Goal: Task Accomplishment & Management: Manage account settings

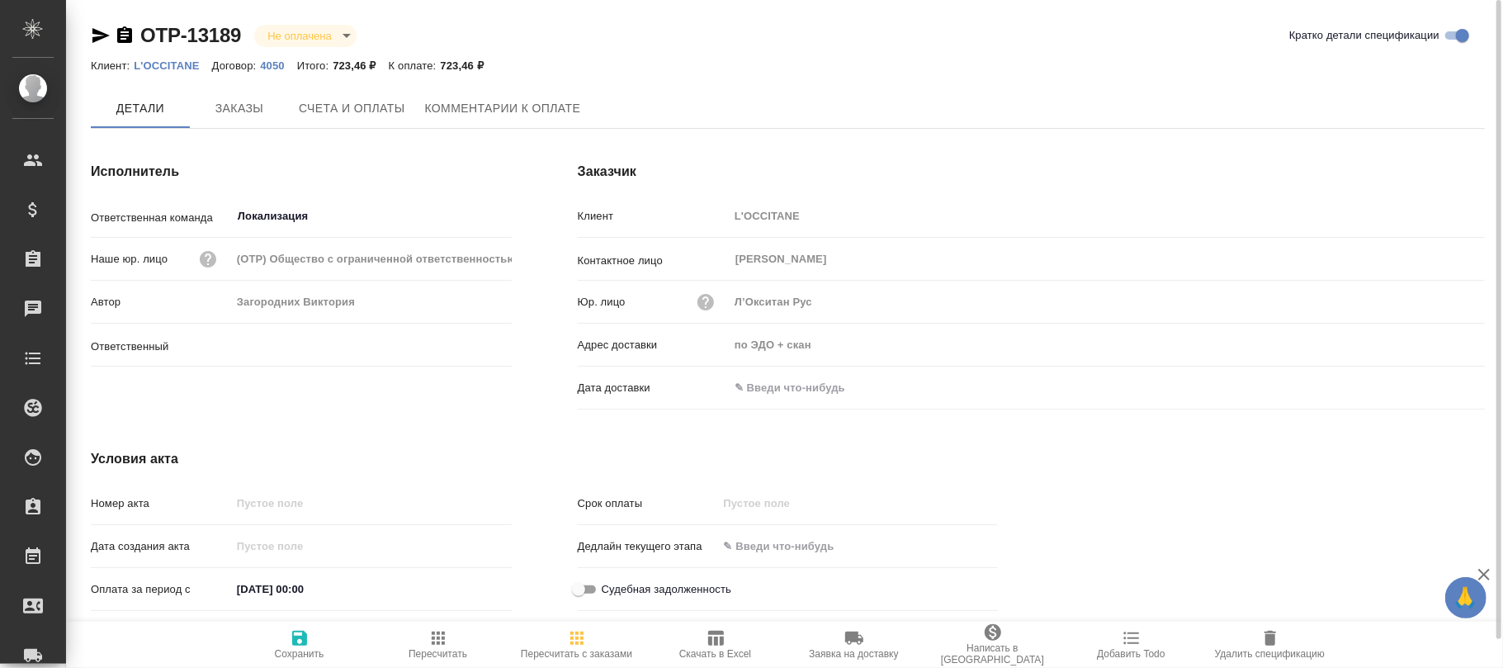
type input "Загородних Виктория"
click at [380, 107] on span "Счета и оплаты" at bounding box center [352, 109] width 106 height 21
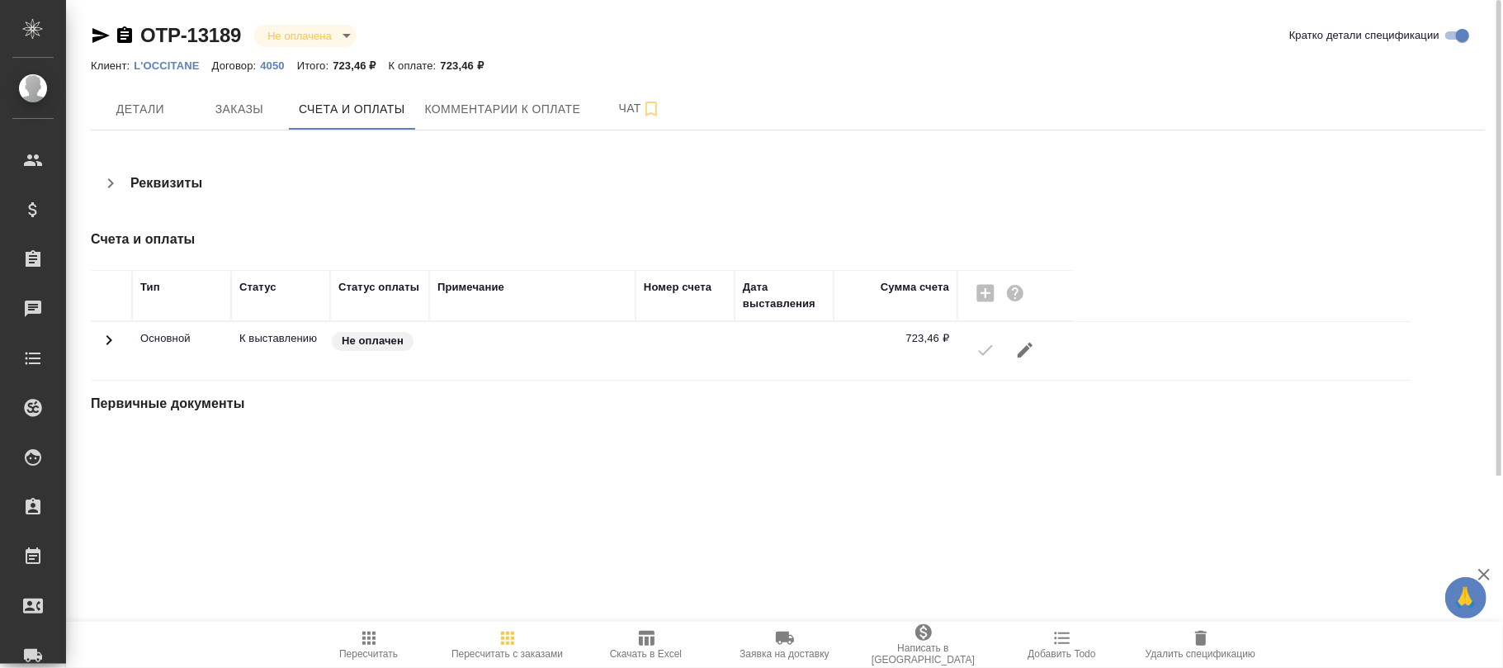
click at [1027, 351] on icon "button" at bounding box center [1025, 349] width 15 height 15
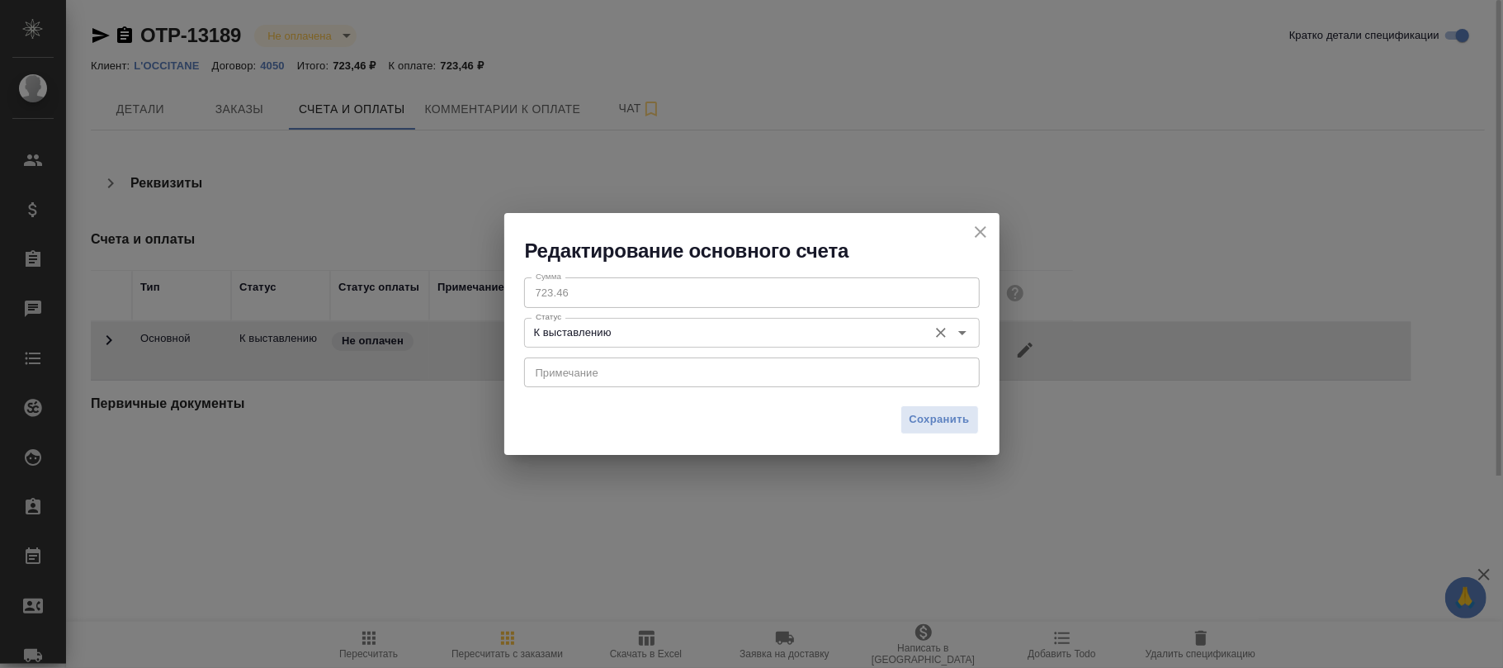
click at [731, 334] on input "К выставлению" at bounding box center [724, 333] width 390 height 20
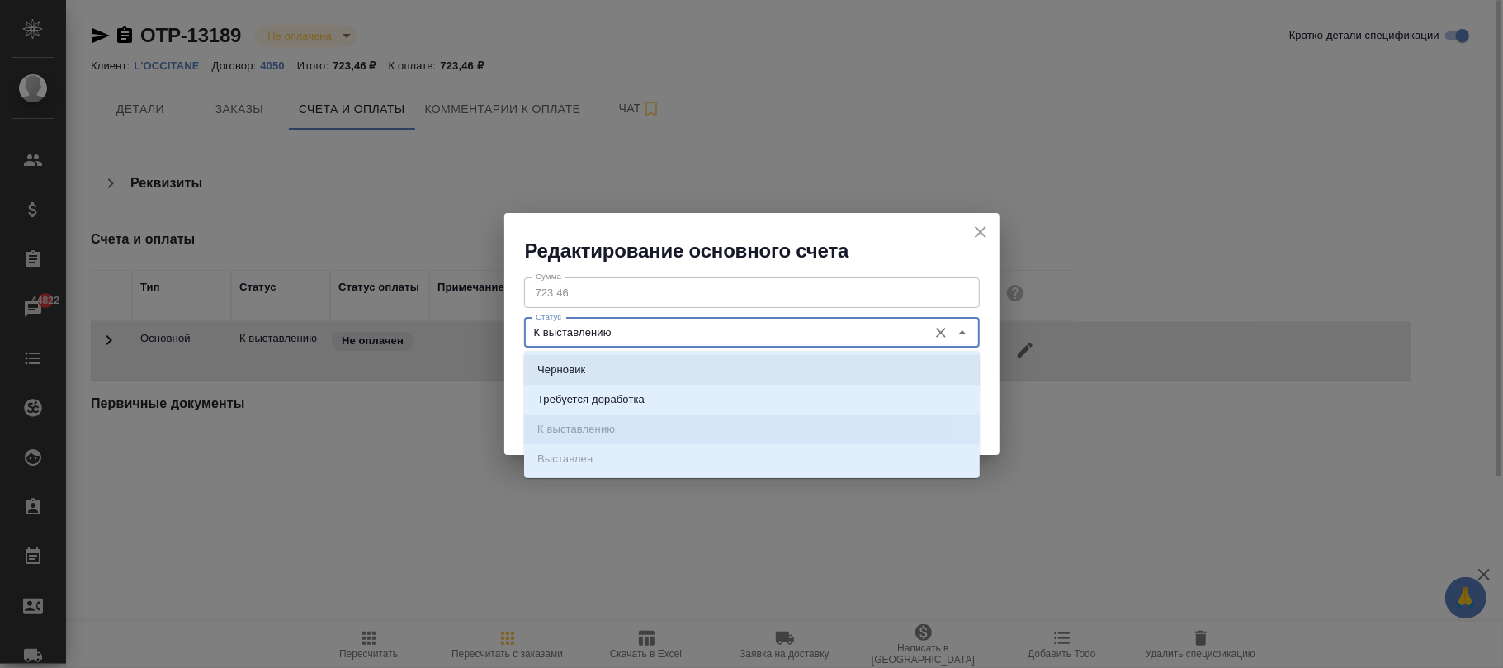
click at [645, 366] on li "Черновик" at bounding box center [752, 370] width 456 height 30
type input "Черновик"
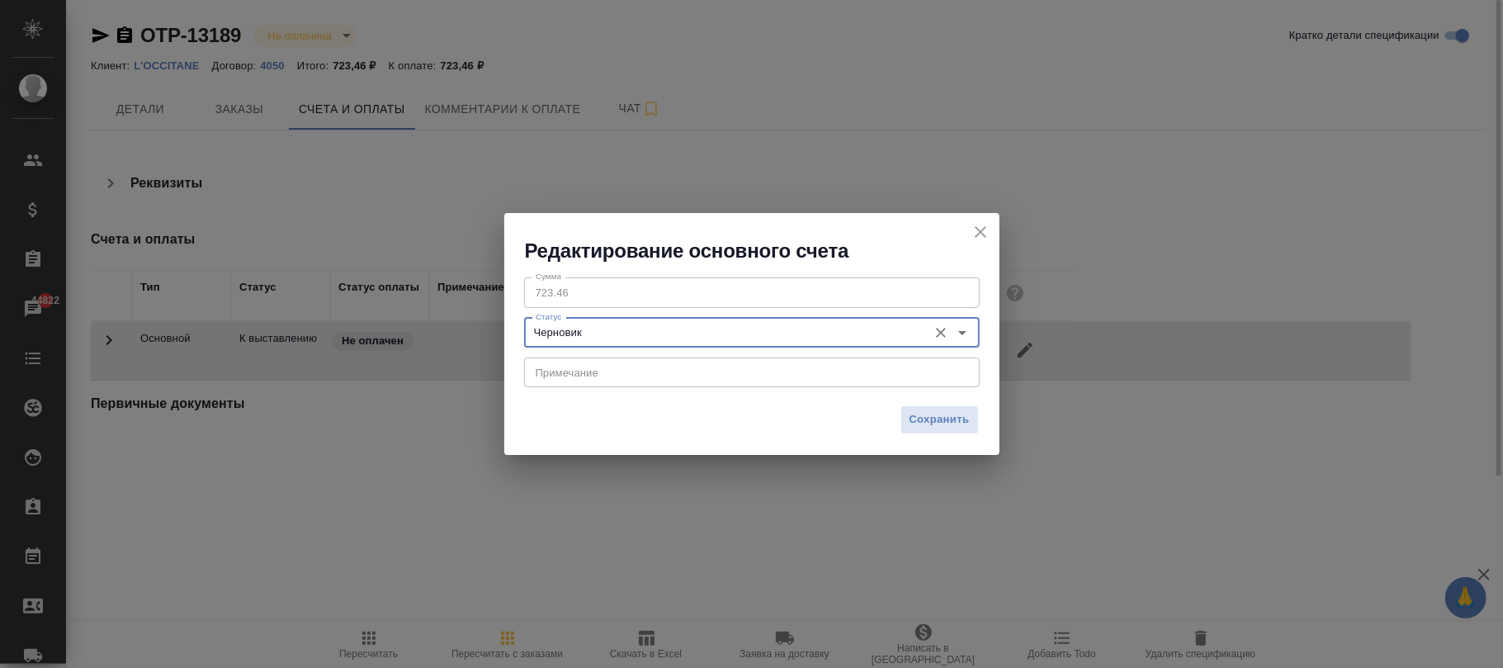
drag, startPoint x: 929, startPoint y: 427, endPoint x: 1001, endPoint y: 510, distance: 109.4
click at [928, 427] on span "Сохранить" at bounding box center [939, 419] width 60 height 19
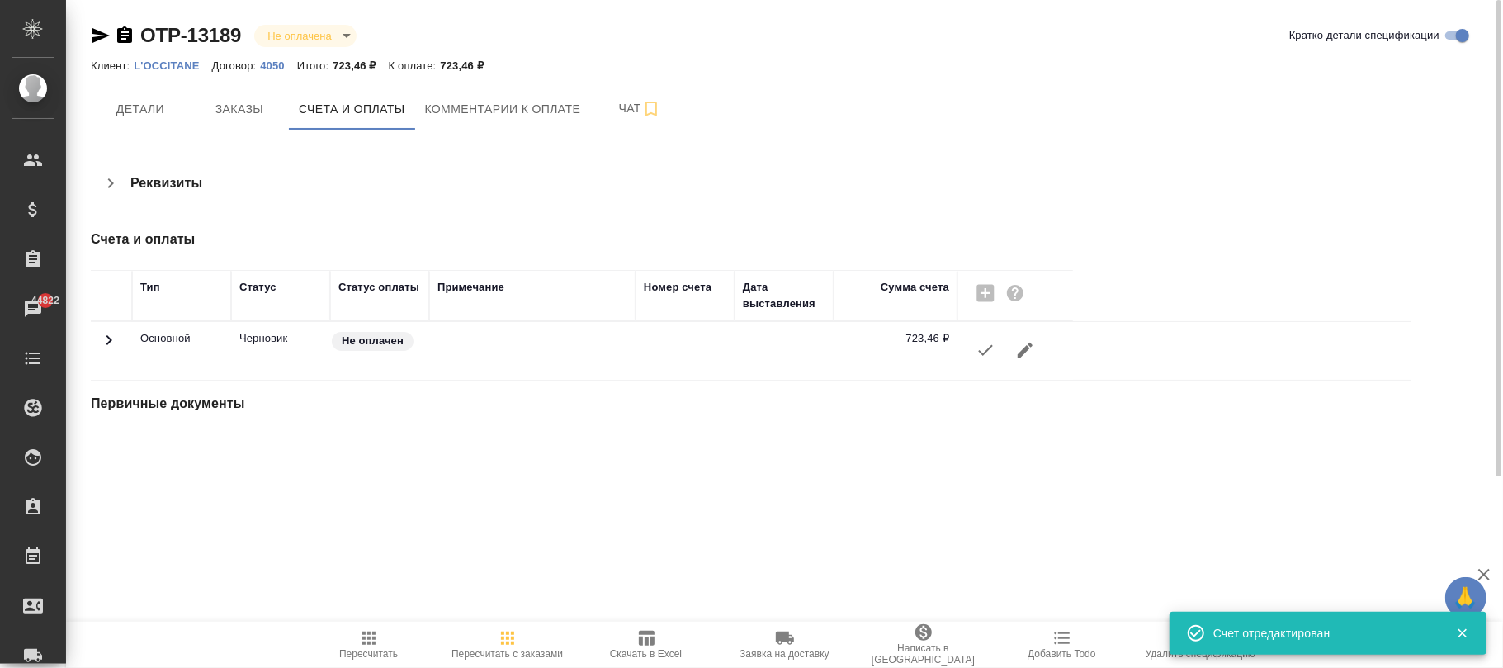
click at [1164, 642] on span "Удалить спецификацию" at bounding box center [1200, 643] width 119 height 31
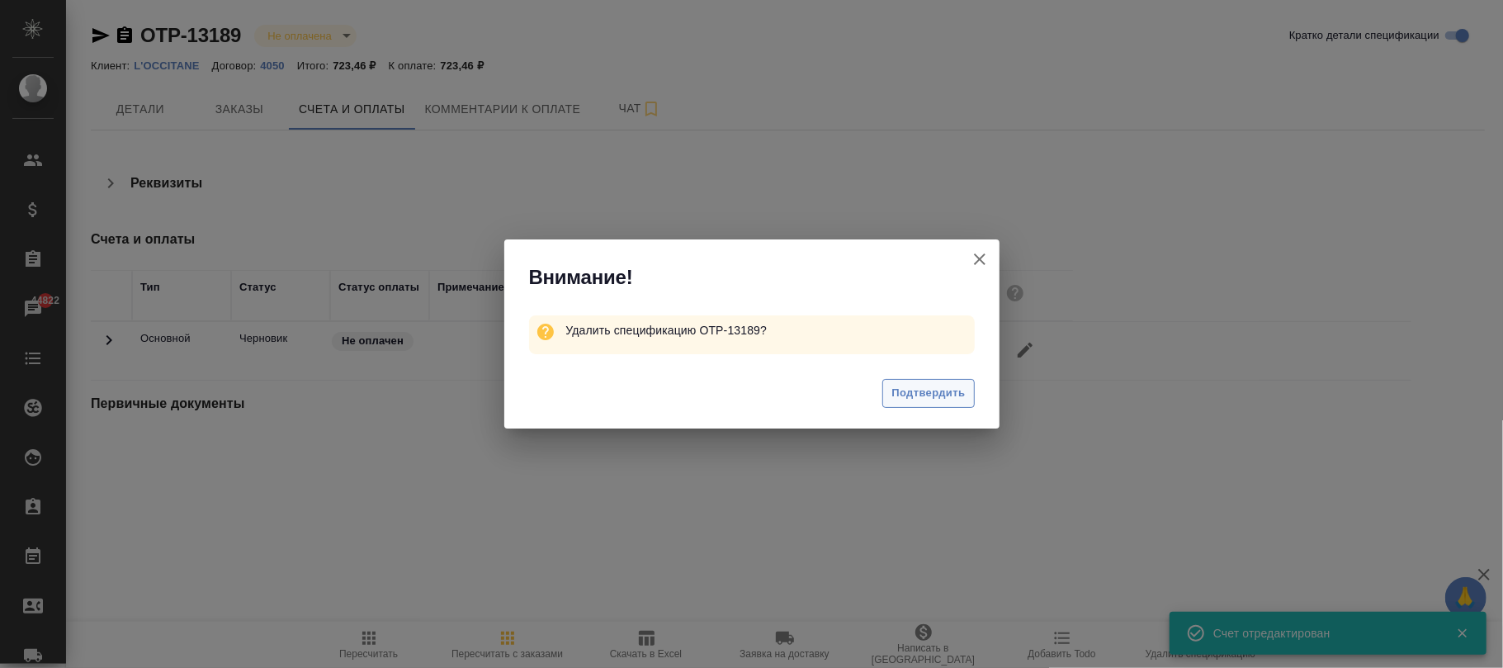
click at [886, 390] on button "Подтвердить" at bounding box center [928, 393] width 92 height 29
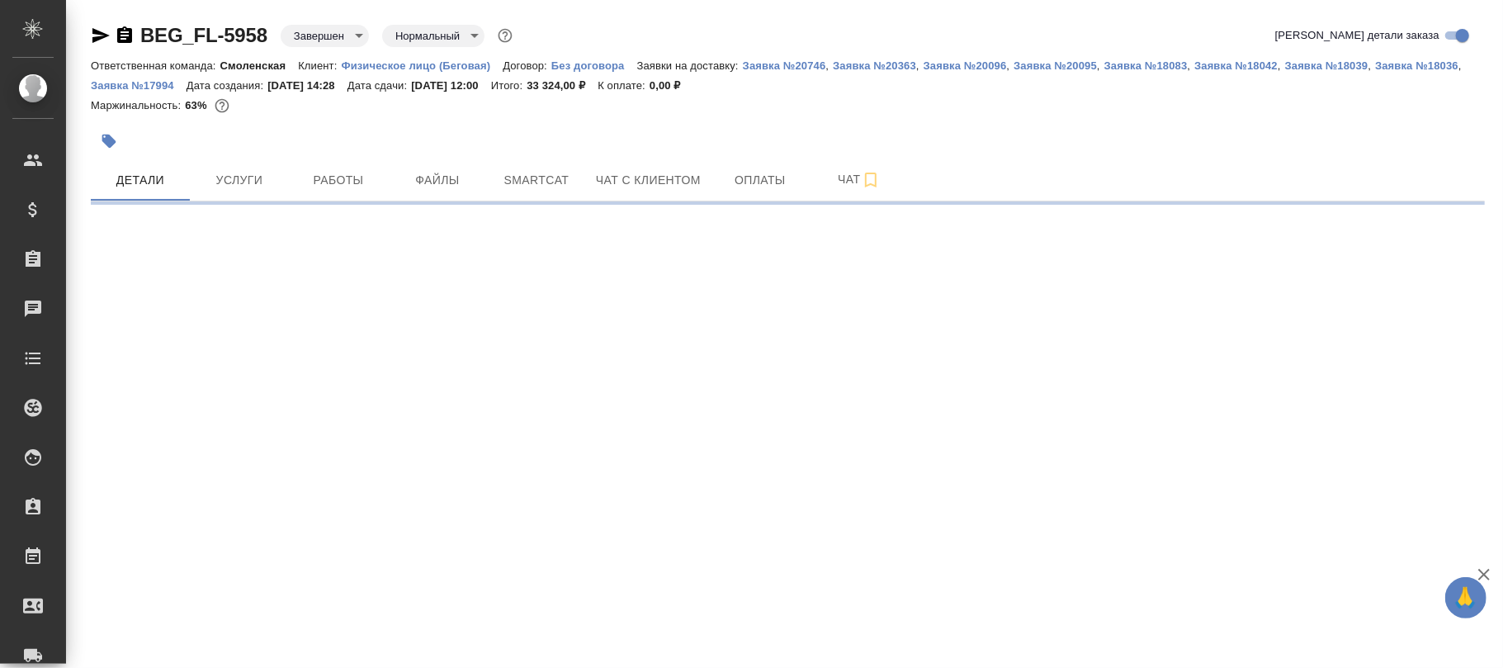
select select "RU"
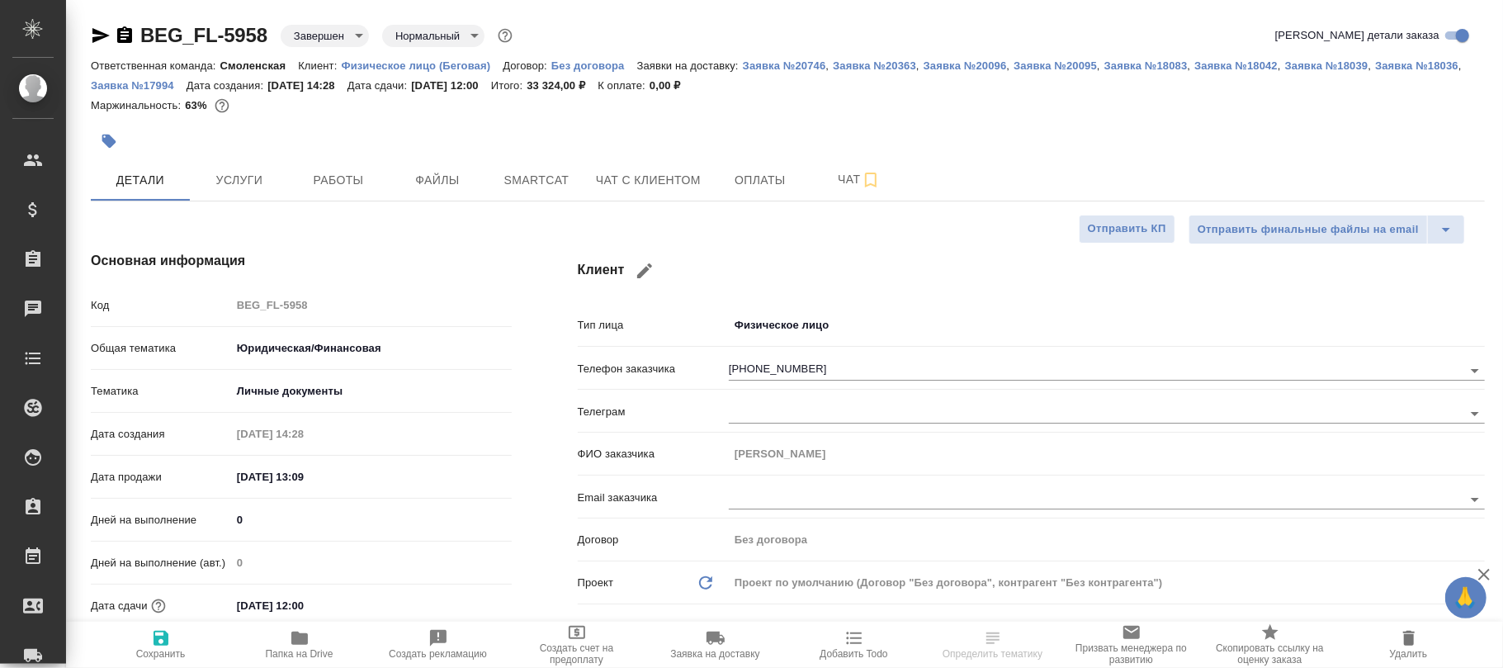
type textarea "x"
type input "Никитина Татьяна"
type input "Козлова Мария"
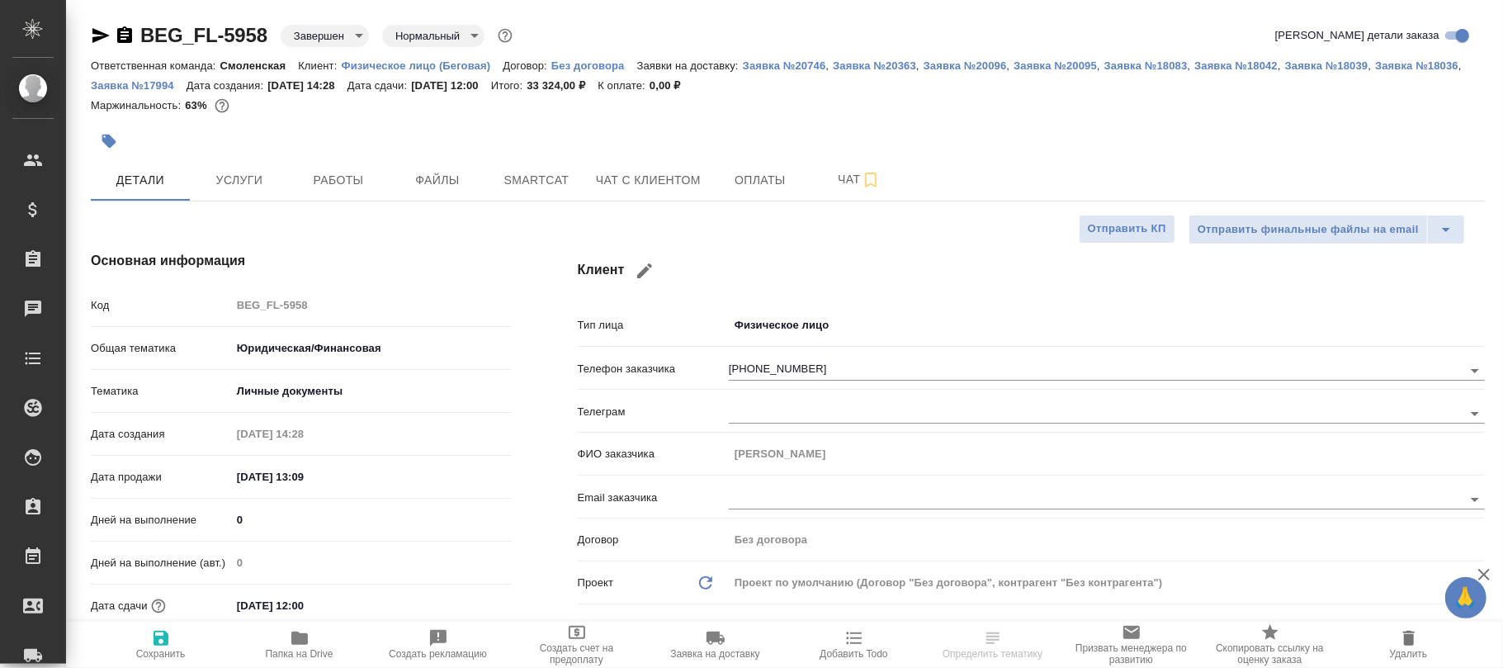
type textarea "x"
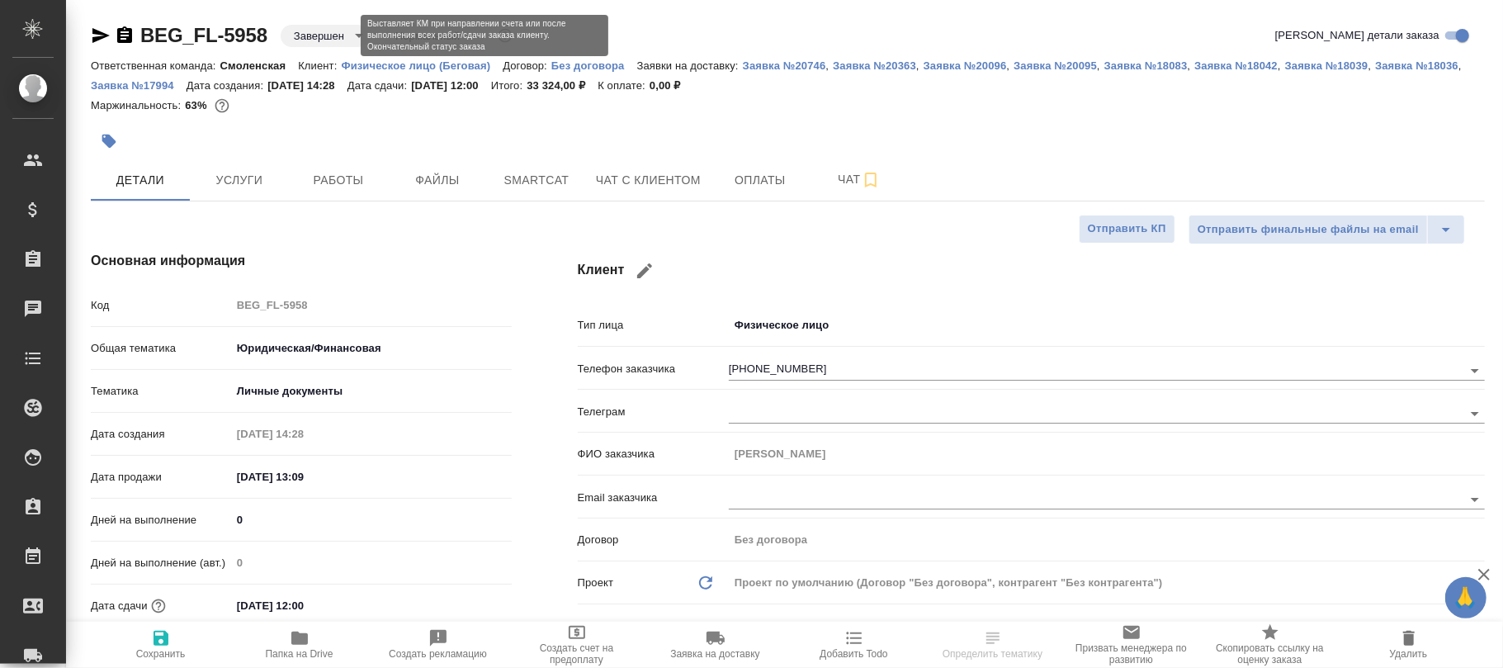
click at [327, 37] on body "🙏 .cls-1 fill:#fff; AWATERA Фокина Наталья n.fokina Клиенты Спецификации Заказы…" at bounding box center [751, 334] width 1503 height 668
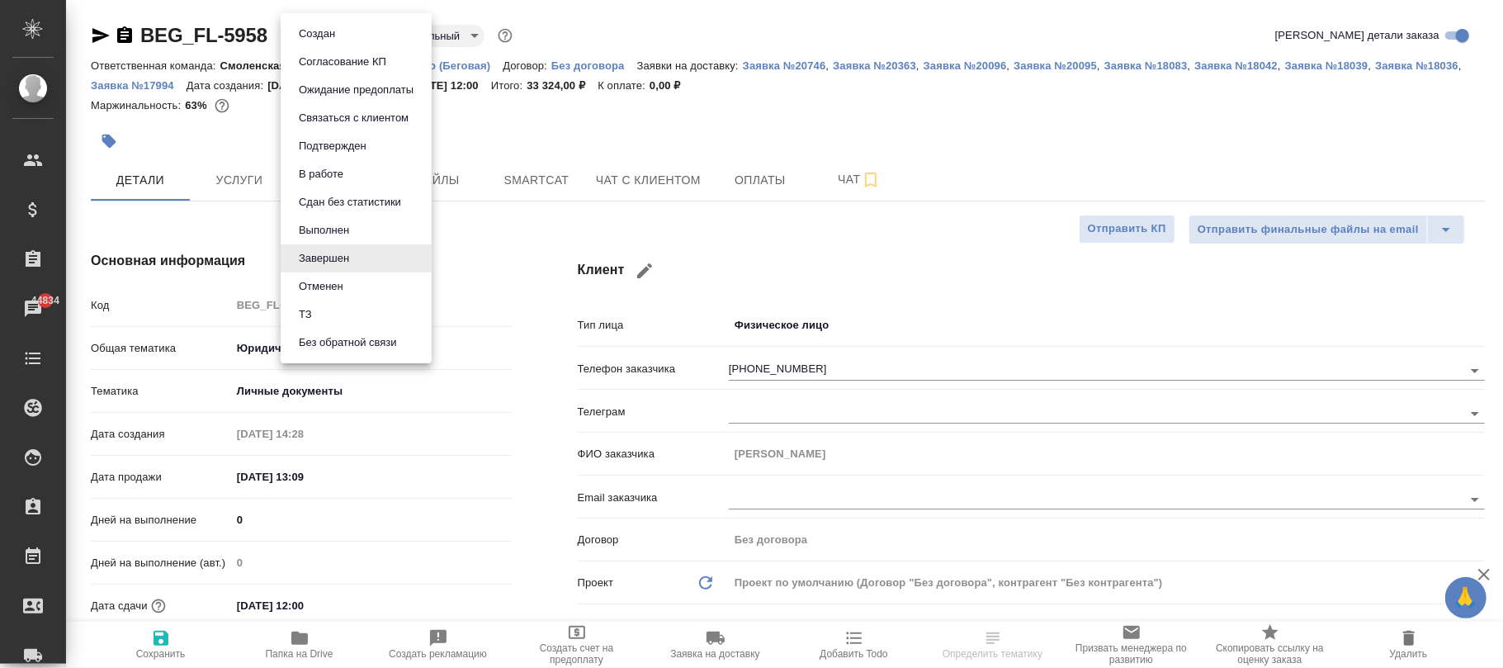
drag, startPoint x: 324, startPoint y: 236, endPoint x: 347, endPoint y: 235, distance: 22.3
click at [324, 235] on button "Выполнен" at bounding box center [324, 230] width 60 height 18
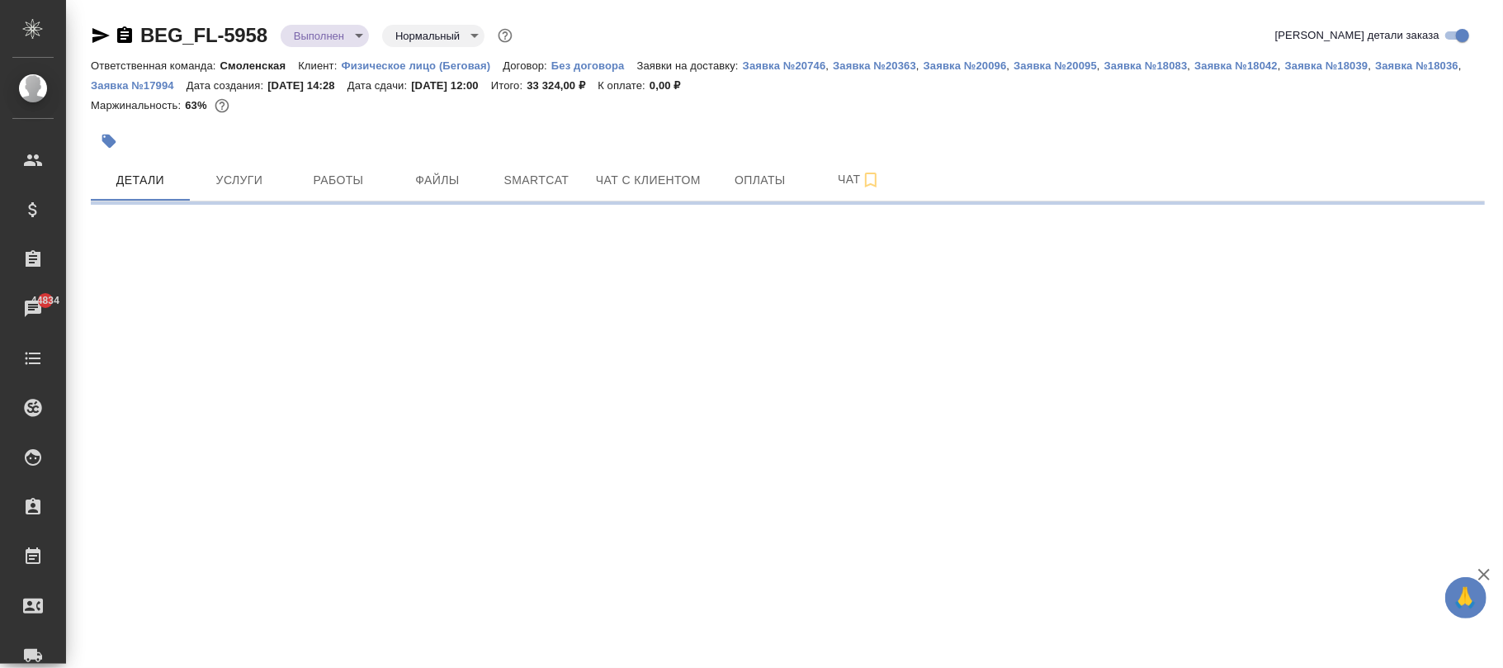
select select "RU"
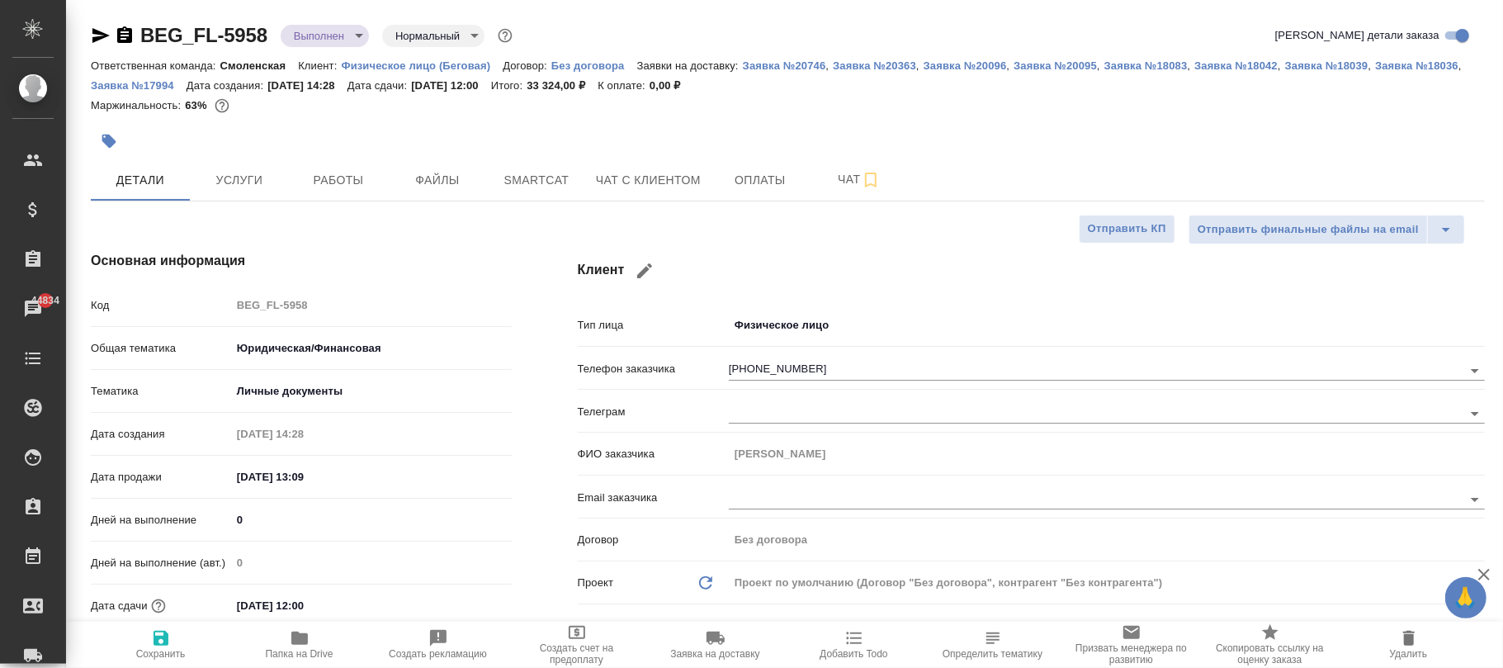
type textarea "x"
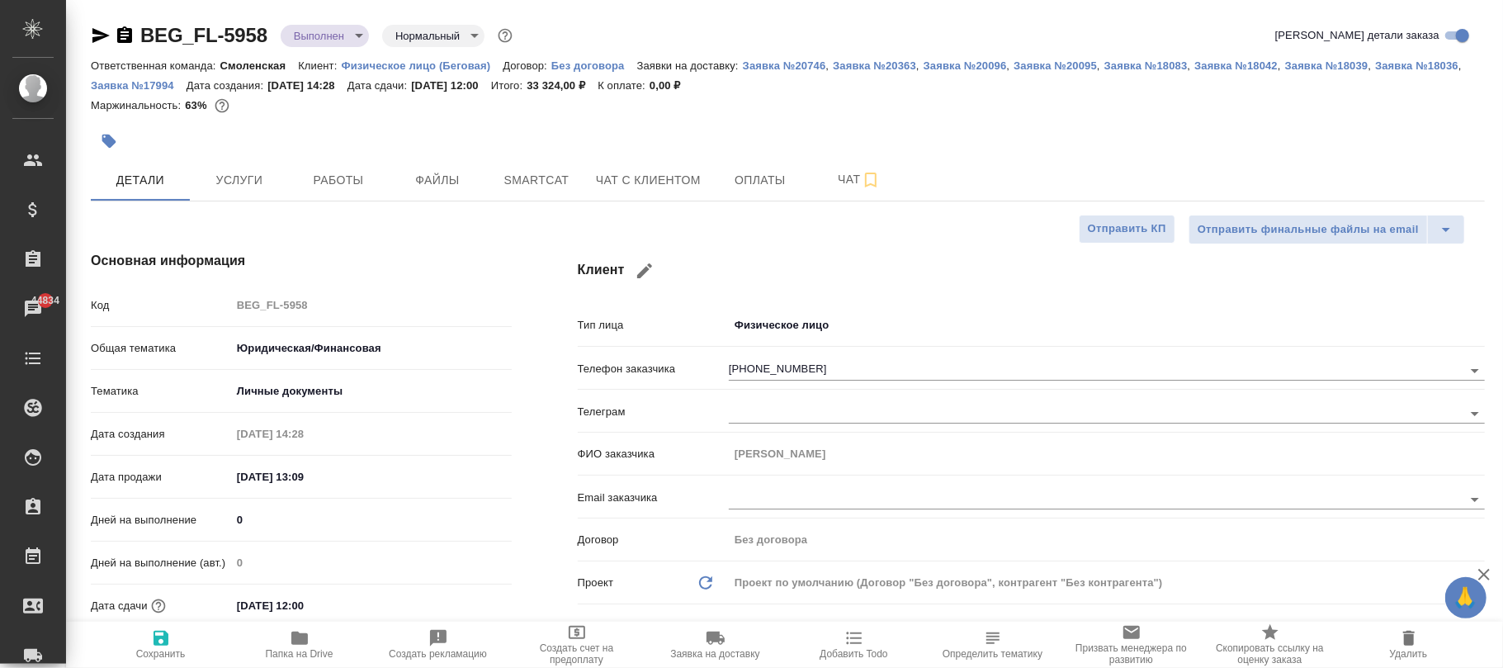
type textarea "x"
drag, startPoint x: 152, startPoint y: 638, endPoint x: 275, endPoint y: 269, distance: 388.8
click at [153, 638] on icon "button" at bounding box center [161, 638] width 20 height 20
type textarea "x"
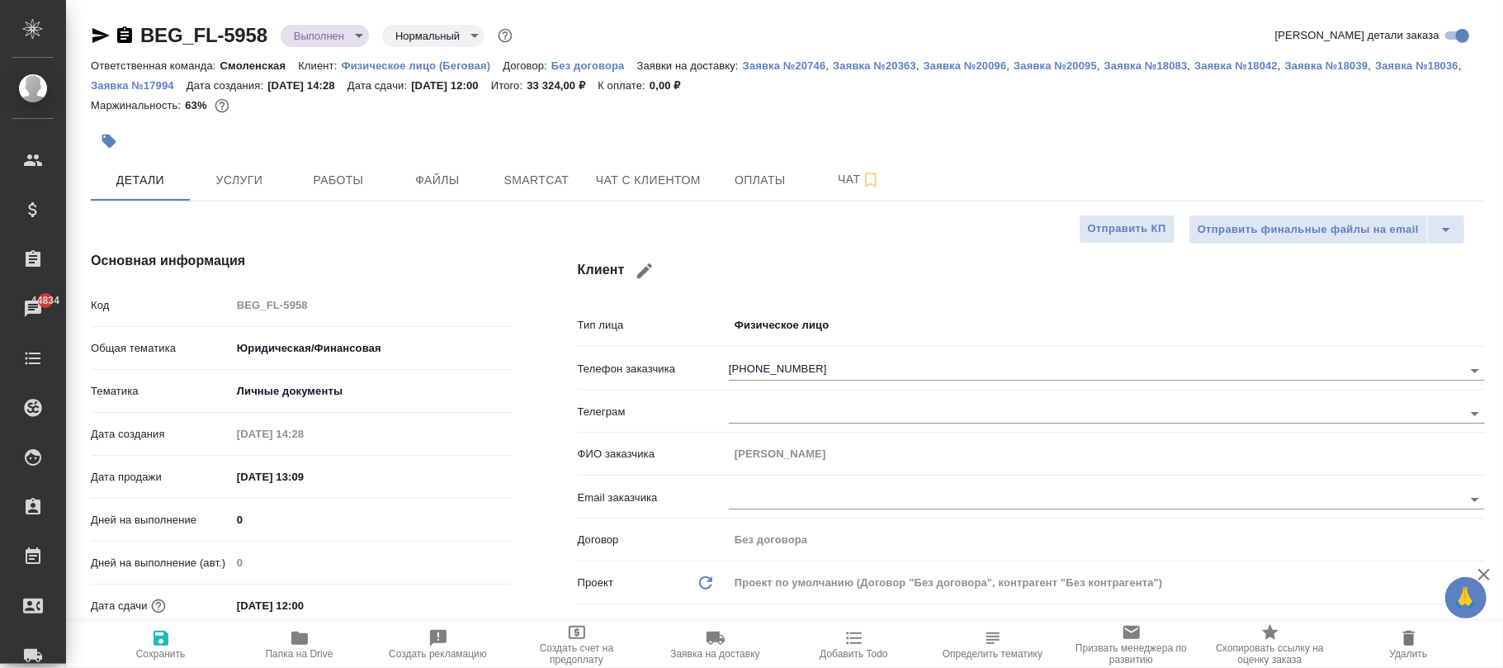
type textarea "x"
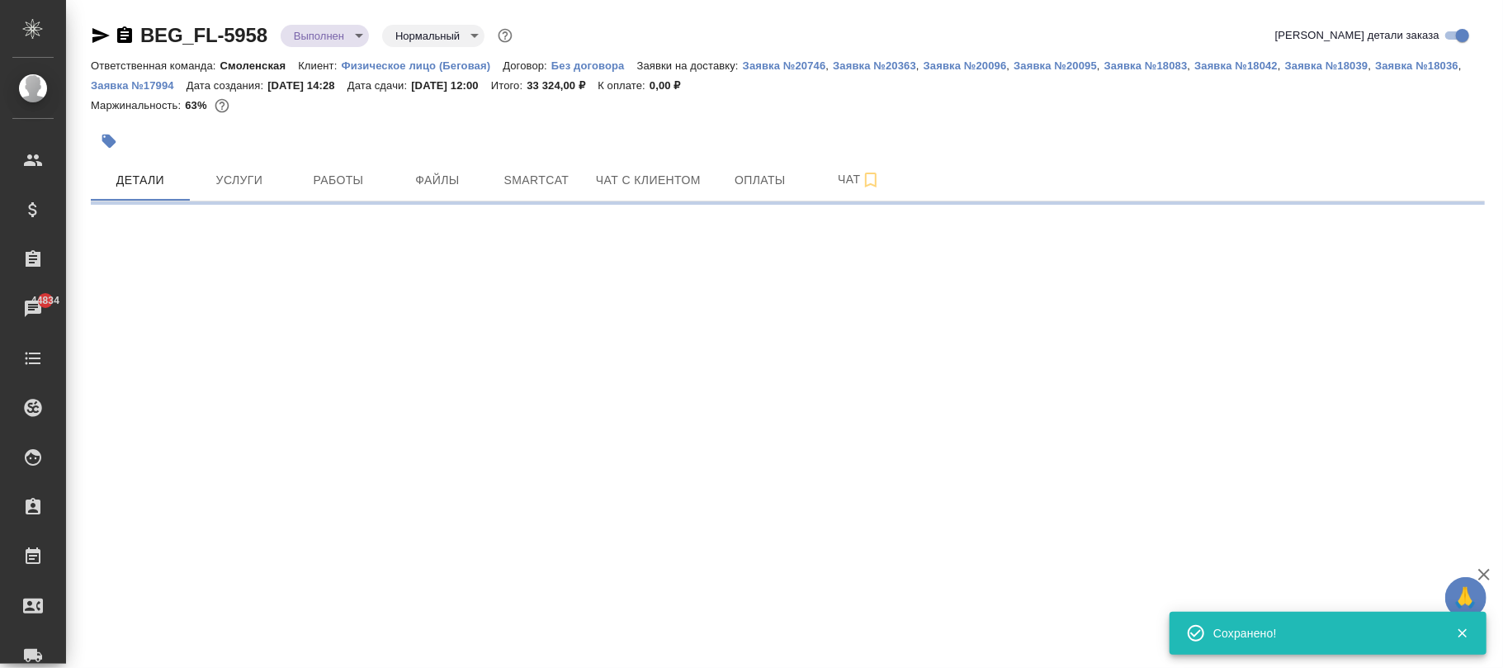
select select "RU"
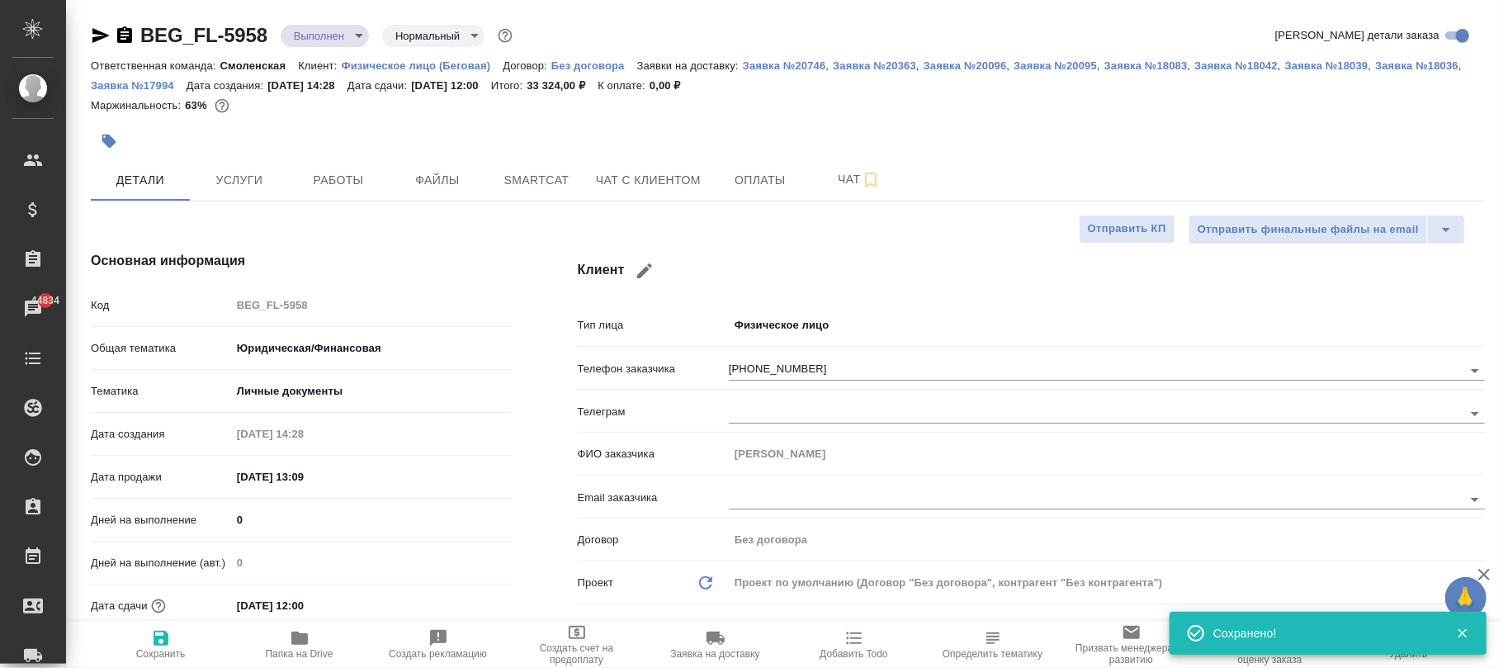
type textarea "x"
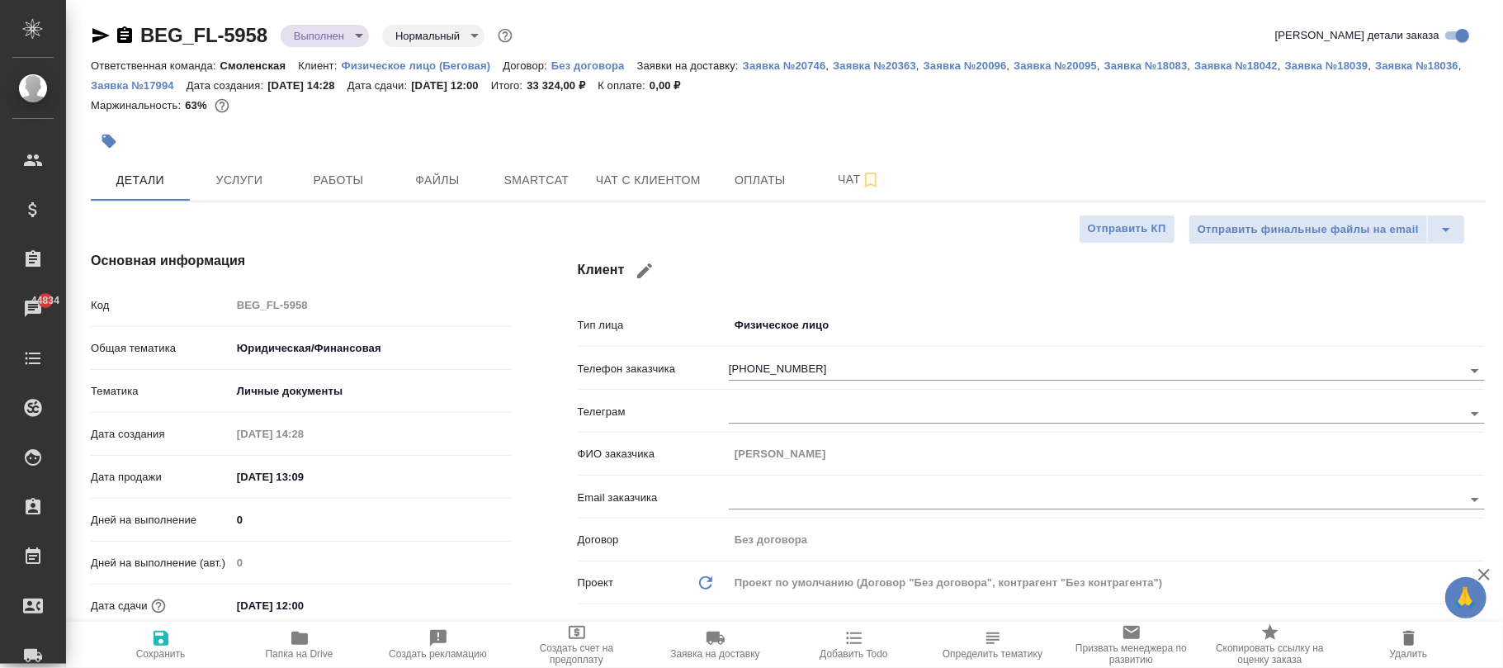
type textarea "x"
